Goal: Transaction & Acquisition: Download file/media

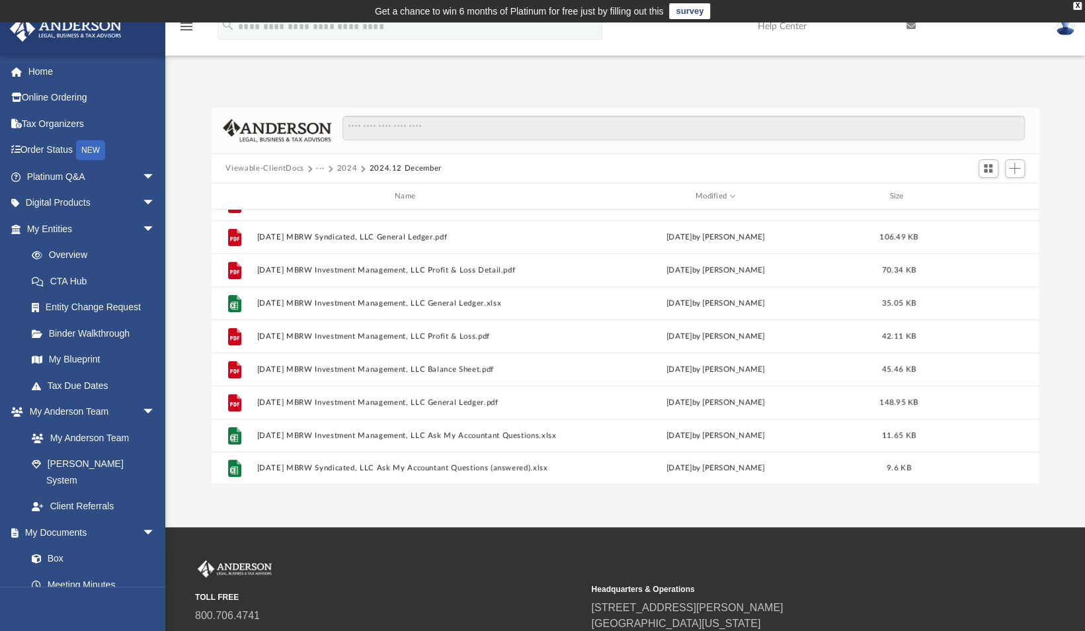
scroll to position [287, 0]
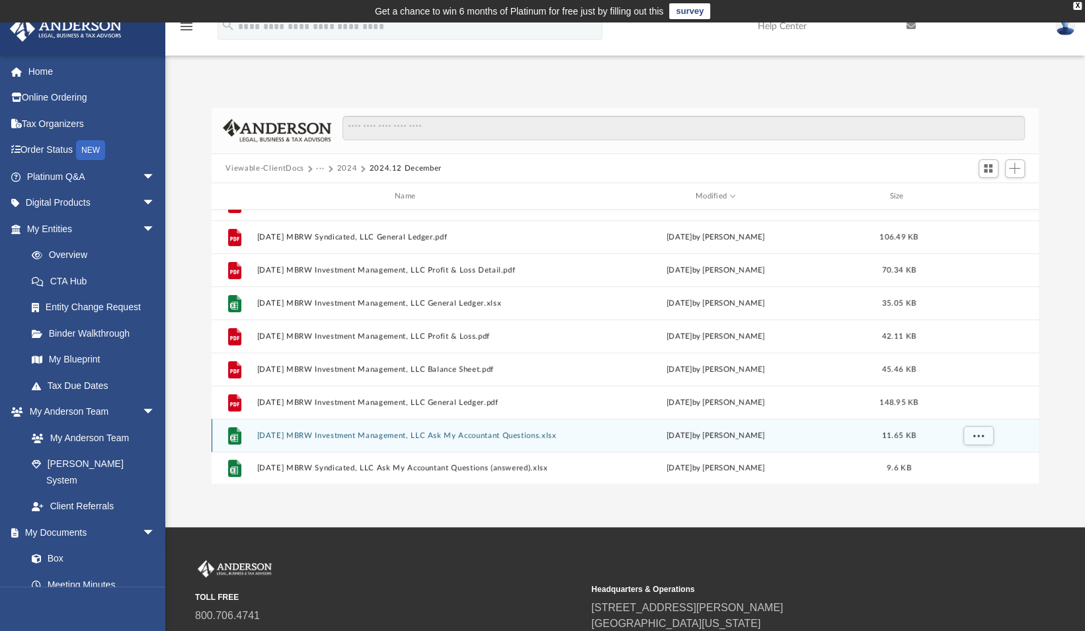
click at [468, 434] on button "[DATE] MBRW Investment Management, LLC Ask My Accountant Questions.xlsx" at bounding box center [408, 435] width 302 height 9
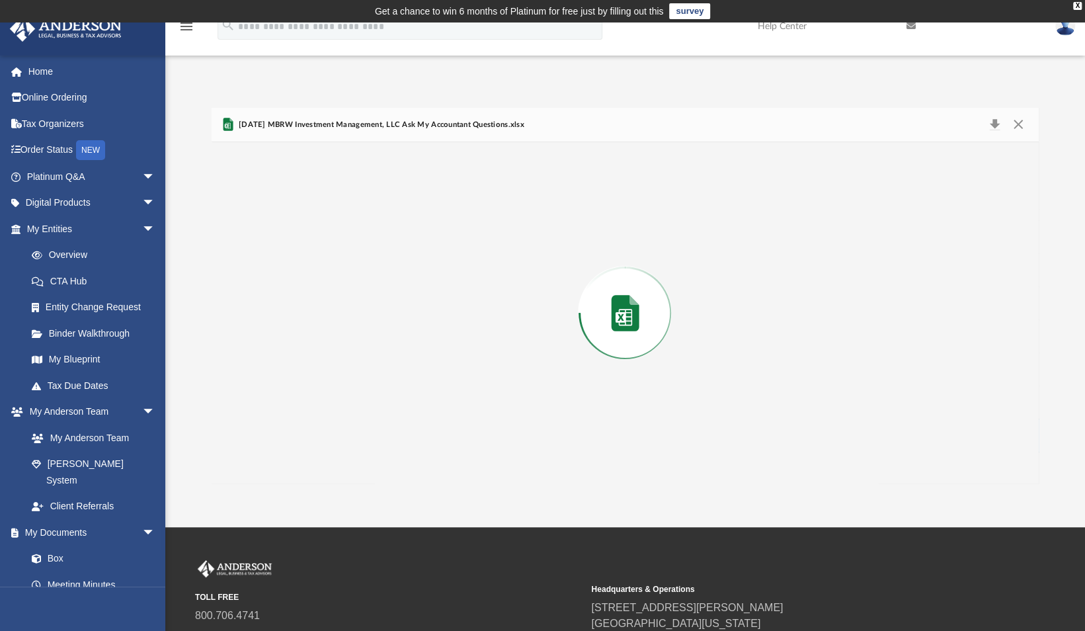
click at [468, 434] on div "Preview" at bounding box center [626, 312] width 828 height 341
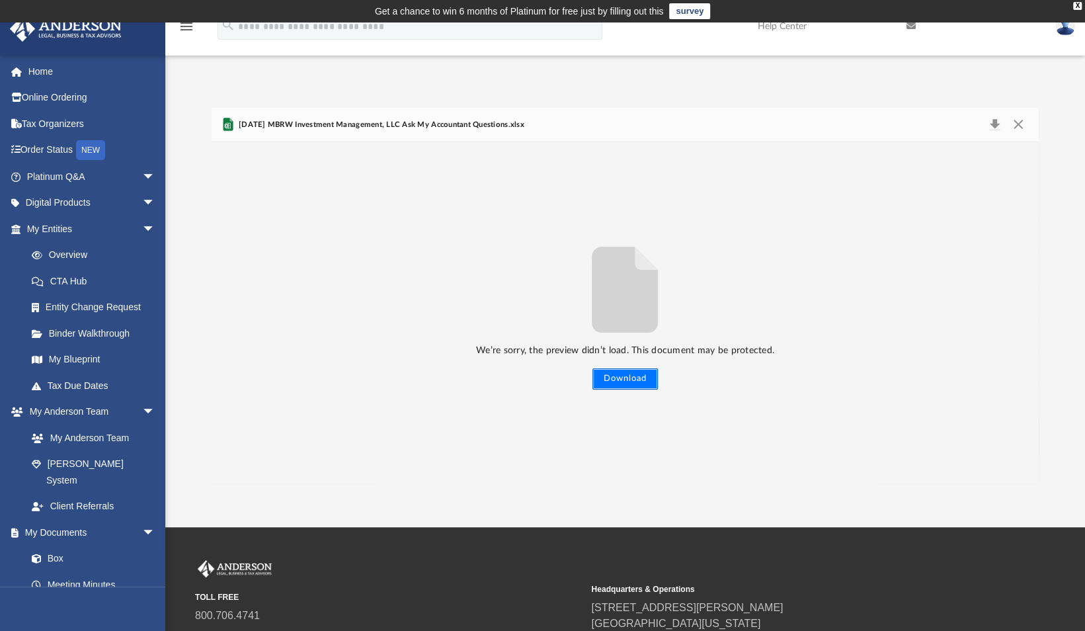
drag, startPoint x: 468, startPoint y: 434, endPoint x: 618, endPoint y: 381, distance: 158.5
click at [618, 381] on button "Download" at bounding box center [624, 378] width 65 height 21
click at [995, 122] on button "Download" at bounding box center [995, 125] width 24 height 19
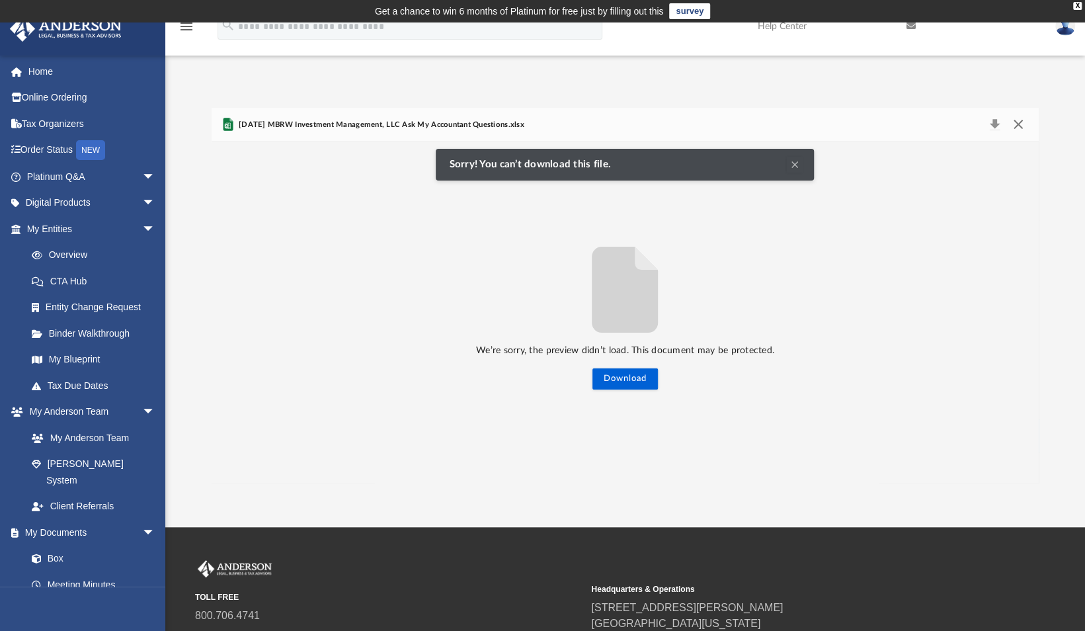
click at [1018, 120] on button "Close" at bounding box center [1018, 125] width 24 height 19
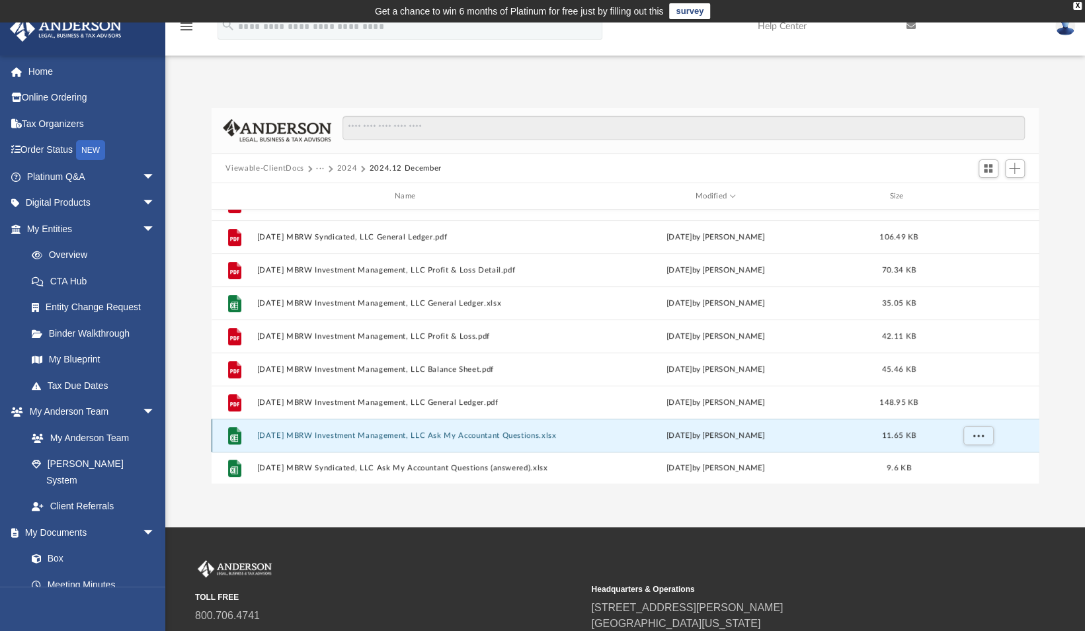
click at [350, 435] on button "[DATE] MBRW Investment Management, LLC Ask My Accountant Questions.xlsx" at bounding box center [408, 435] width 302 height 9
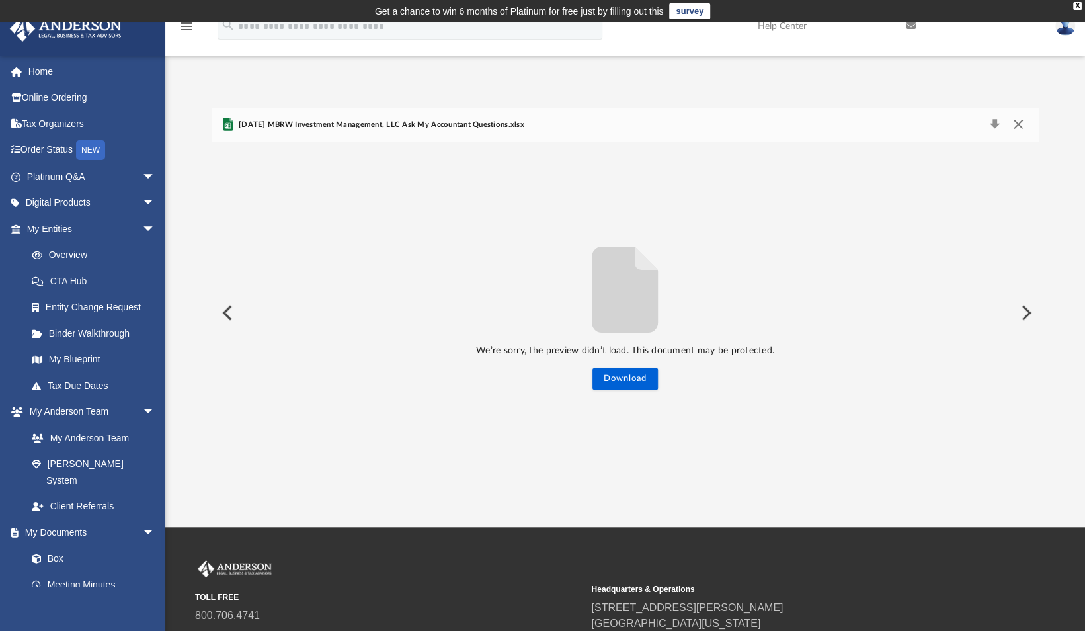
click at [1021, 128] on button "Close" at bounding box center [1018, 125] width 24 height 19
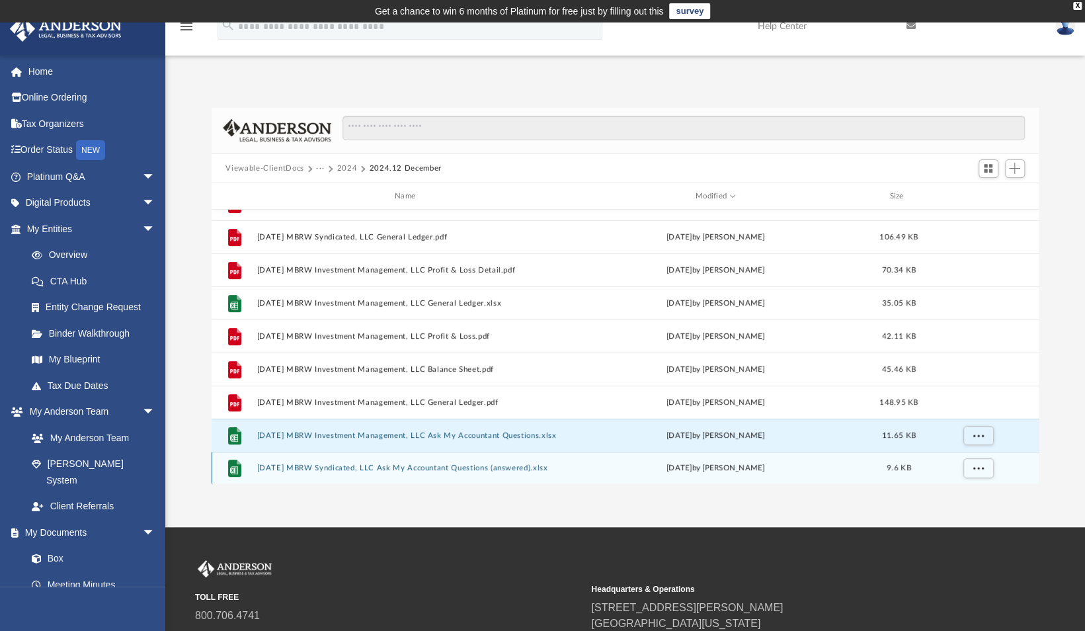
click at [492, 465] on button "[DATE] MBRW Syndicated, LLC Ask My Accountant Questions (answered).xlsx" at bounding box center [408, 468] width 302 height 9
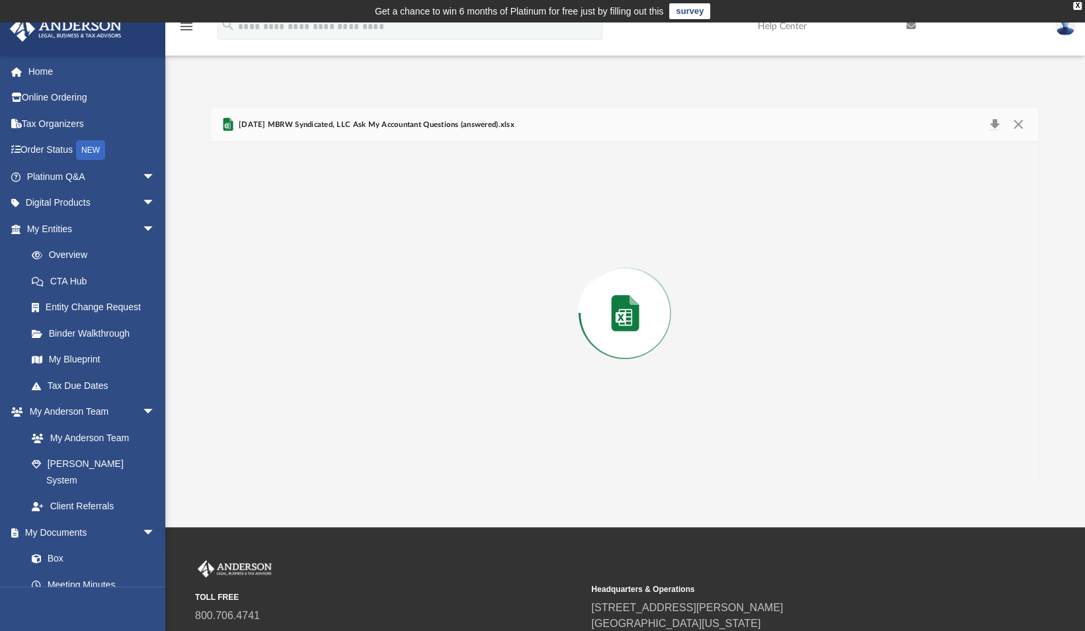
click at [492, 465] on div "Preview" at bounding box center [626, 312] width 828 height 341
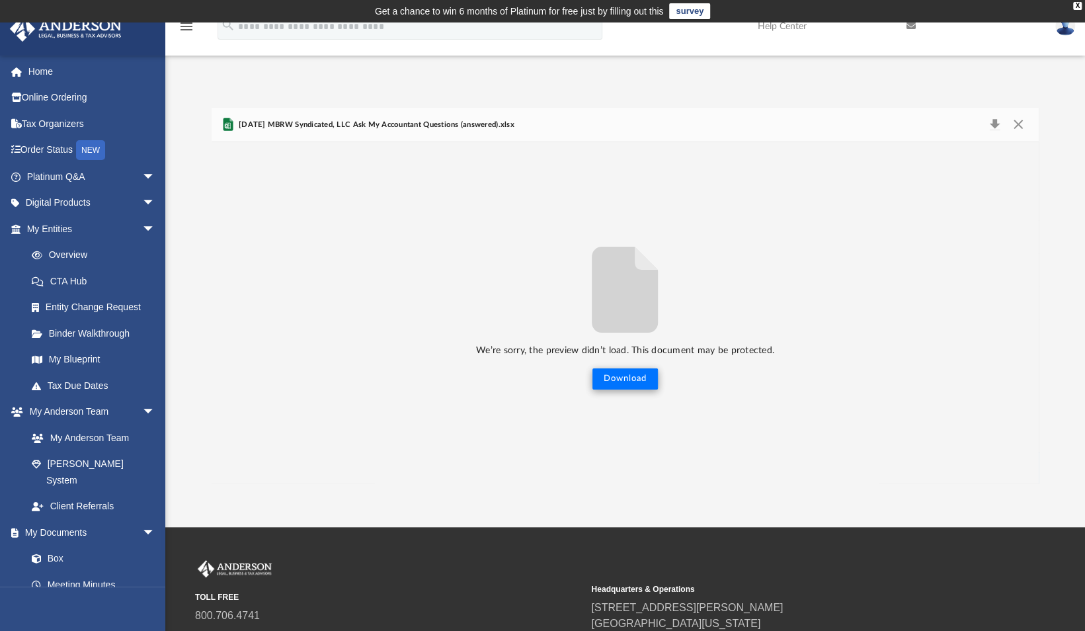
drag, startPoint x: 492, startPoint y: 465, endPoint x: 620, endPoint y: 379, distance: 153.9
click at [620, 379] on button "Download" at bounding box center [624, 378] width 65 height 21
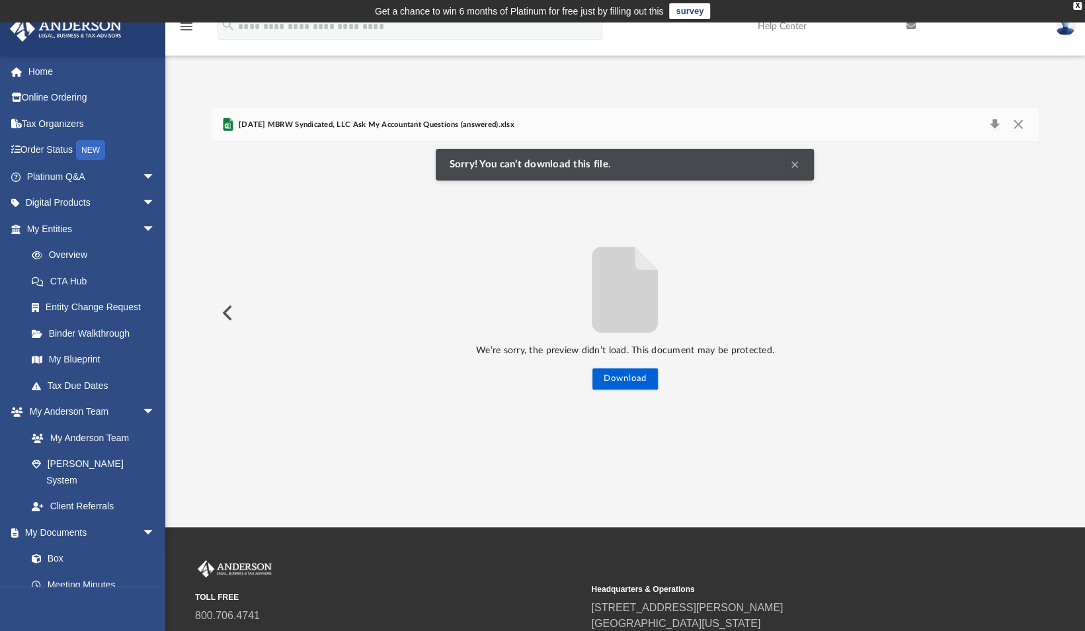
click at [703, 257] on div "We’re sorry, the preview didn’t load. This document may be protected. Download" at bounding box center [626, 313] width 828 height 153
click at [795, 161] on button "Clear Notification" at bounding box center [795, 165] width 16 height 16
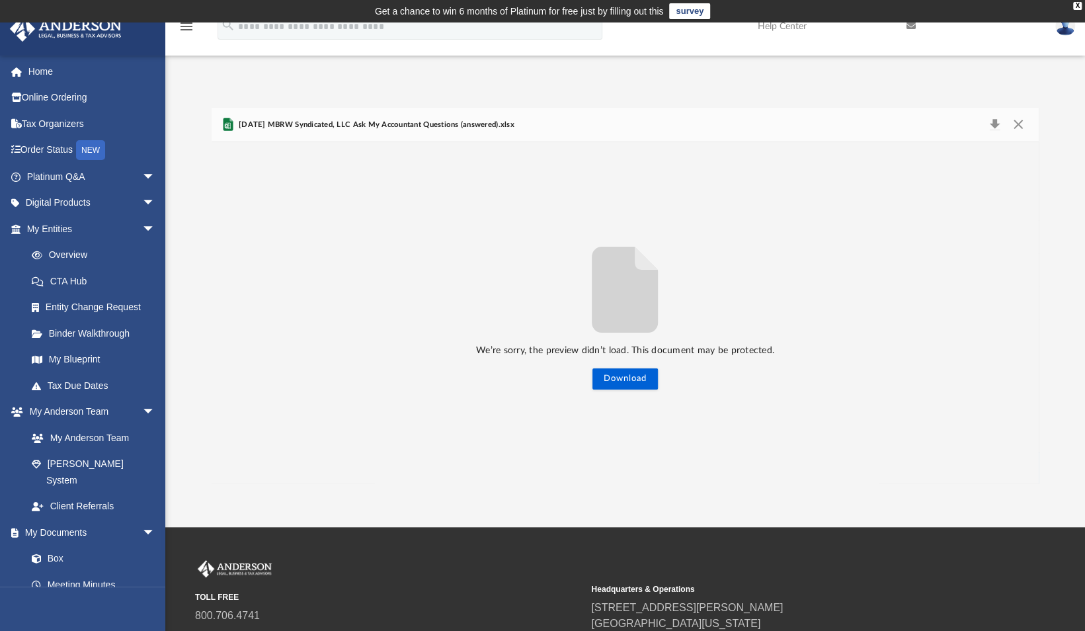
click at [409, 126] on span "[DATE] MBRW Syndicated, LLC Ask My Accountant Questions (answered).xlsx" at bounding box center [375, 125] width 278 height 12
click at [1019, 119] on button "Close" at bounding box center [1018, 125] width 24 height 19
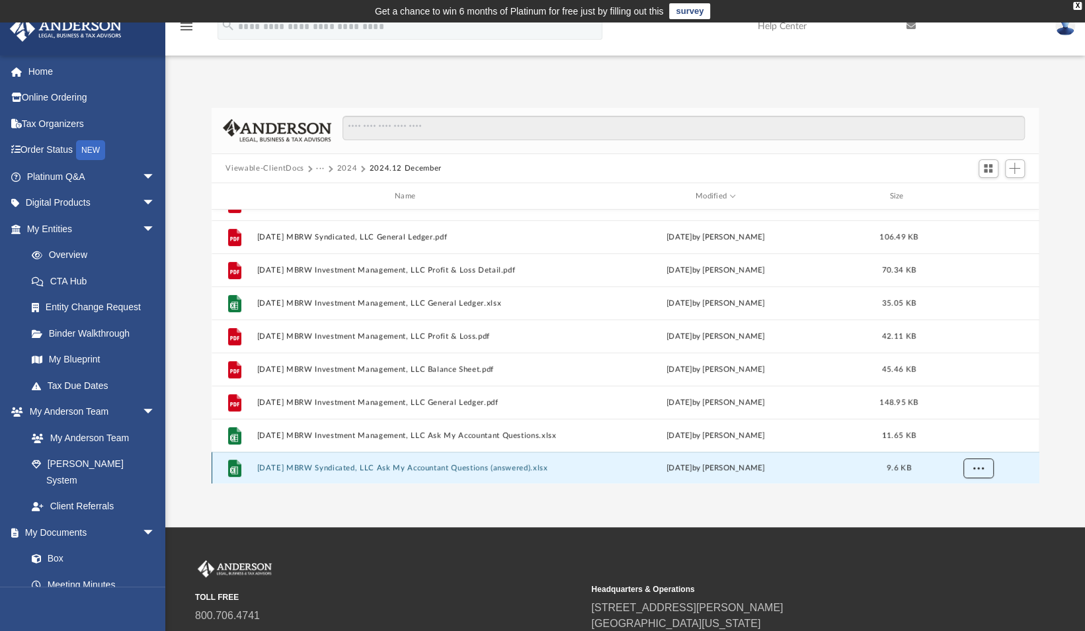
click at [979, 467] on span "More options" at bounding box center [978, 467] width 11 height 7
click at [957, 418] on li "Preview" at bounding box center [966, 419] width 38 height 14
